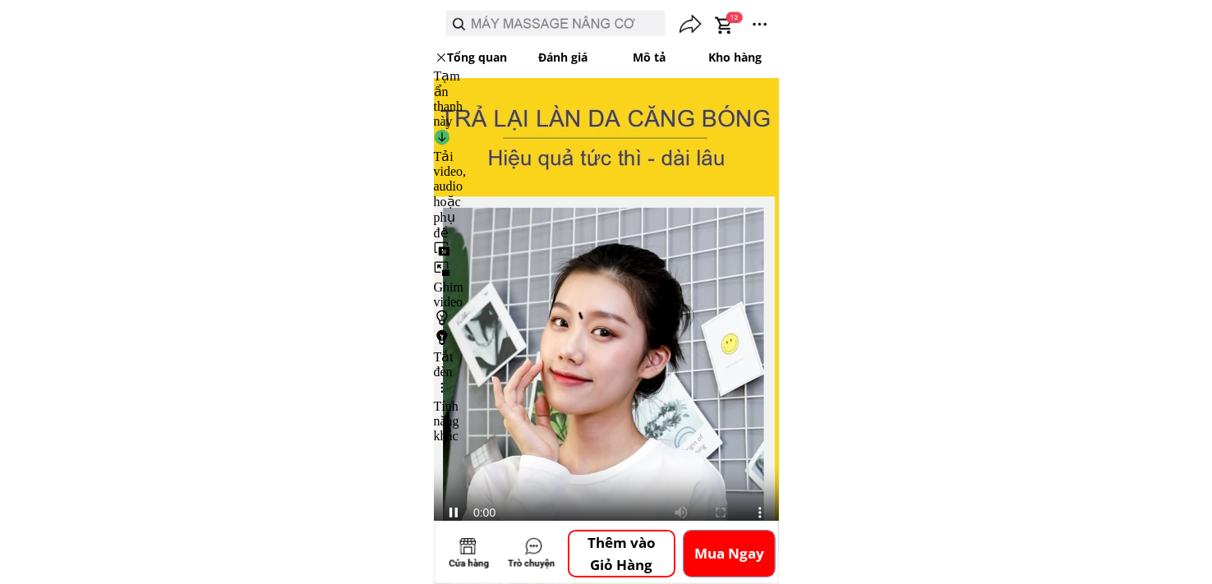
scroll to position [411, 0]
